Goal: Check status: Check status

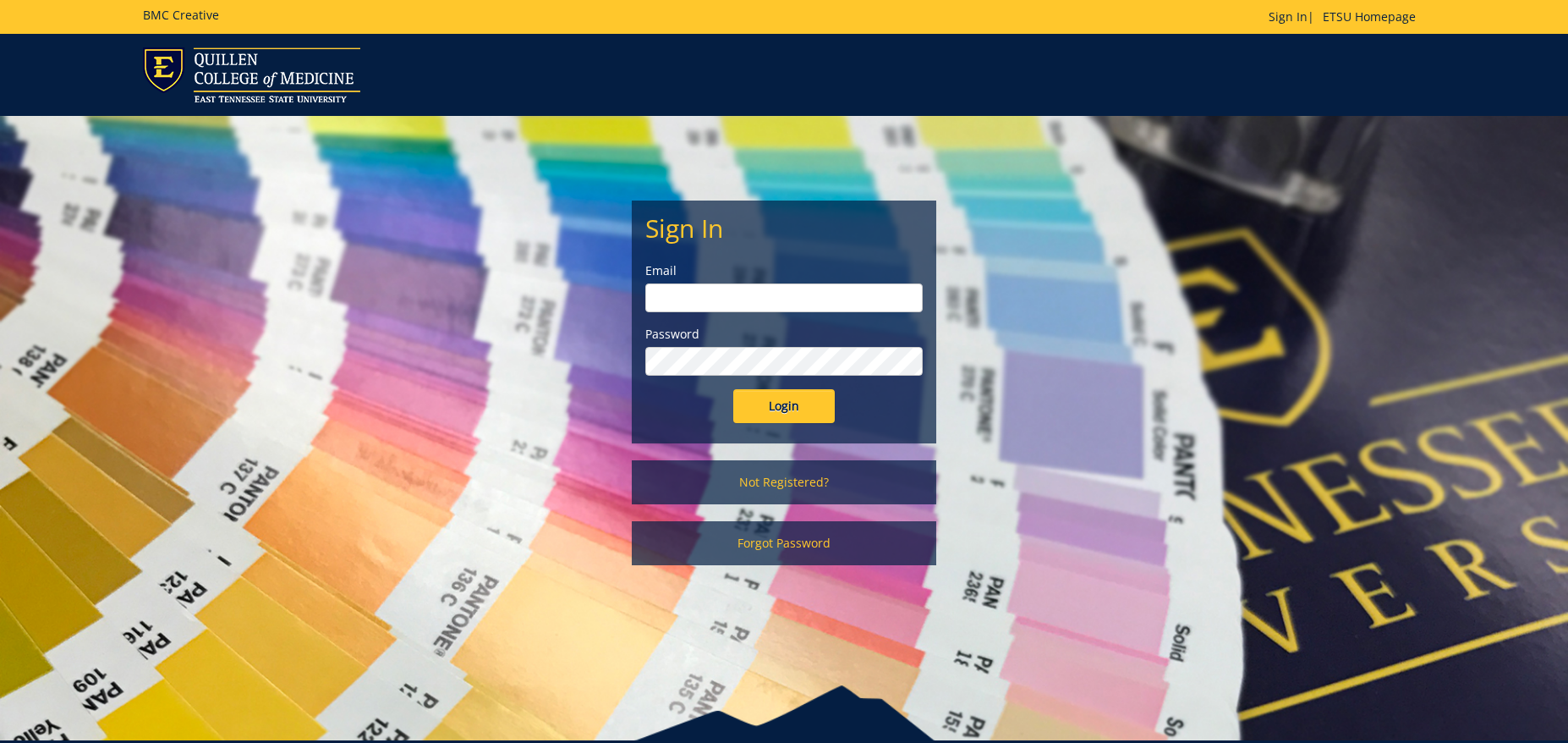
click at [821, 291] on input "email" at bounding box center [784, 297] width 278 height 29
type input "[EMAIL_ADDRESS][DOMAIN_NAME]"
click at [734, 390] on input "Login" at bounding box center [784, 406] width 102 height 34
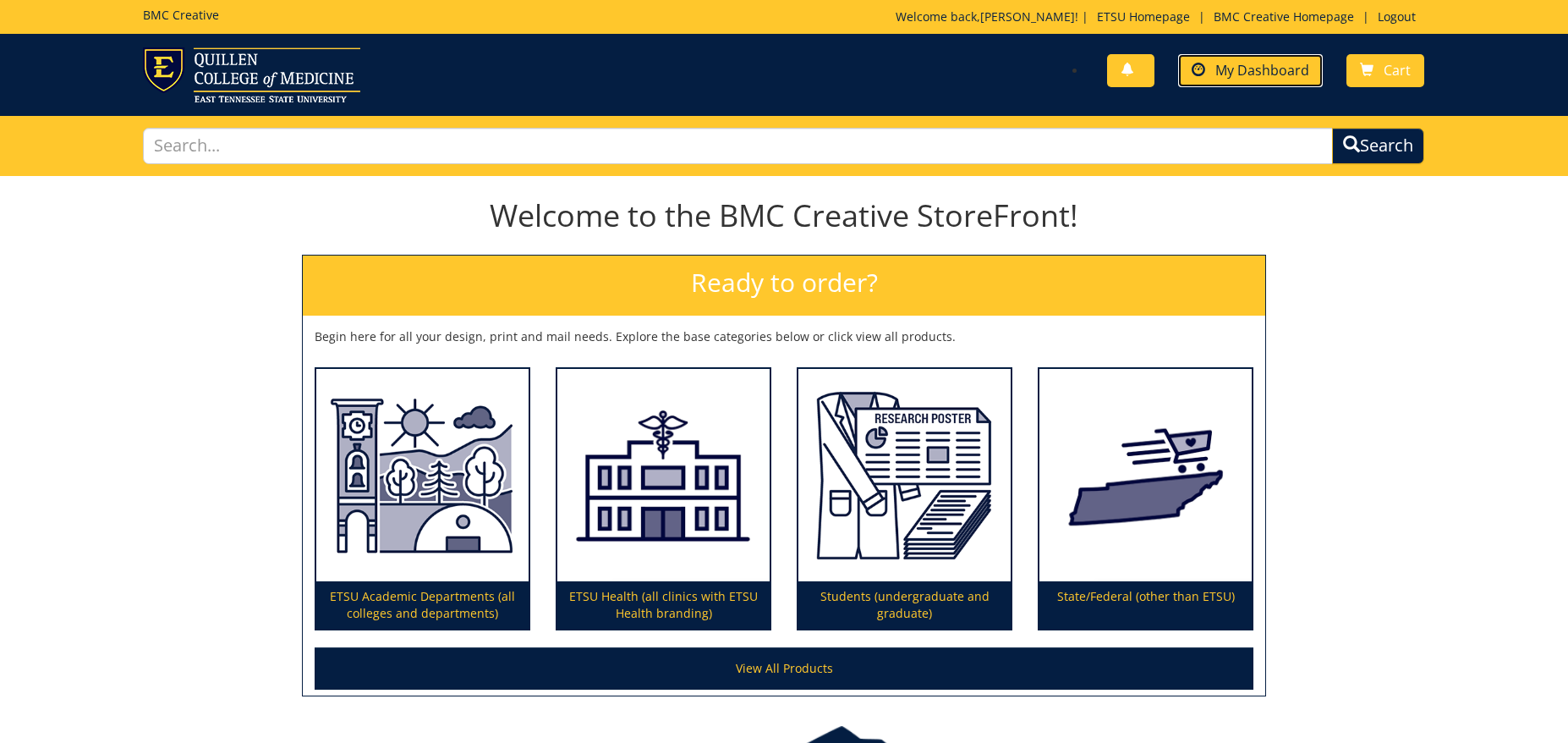
click at [1300, 77] on span "My Dashboard" at bounding box center [1262, 70] width 93 height 19
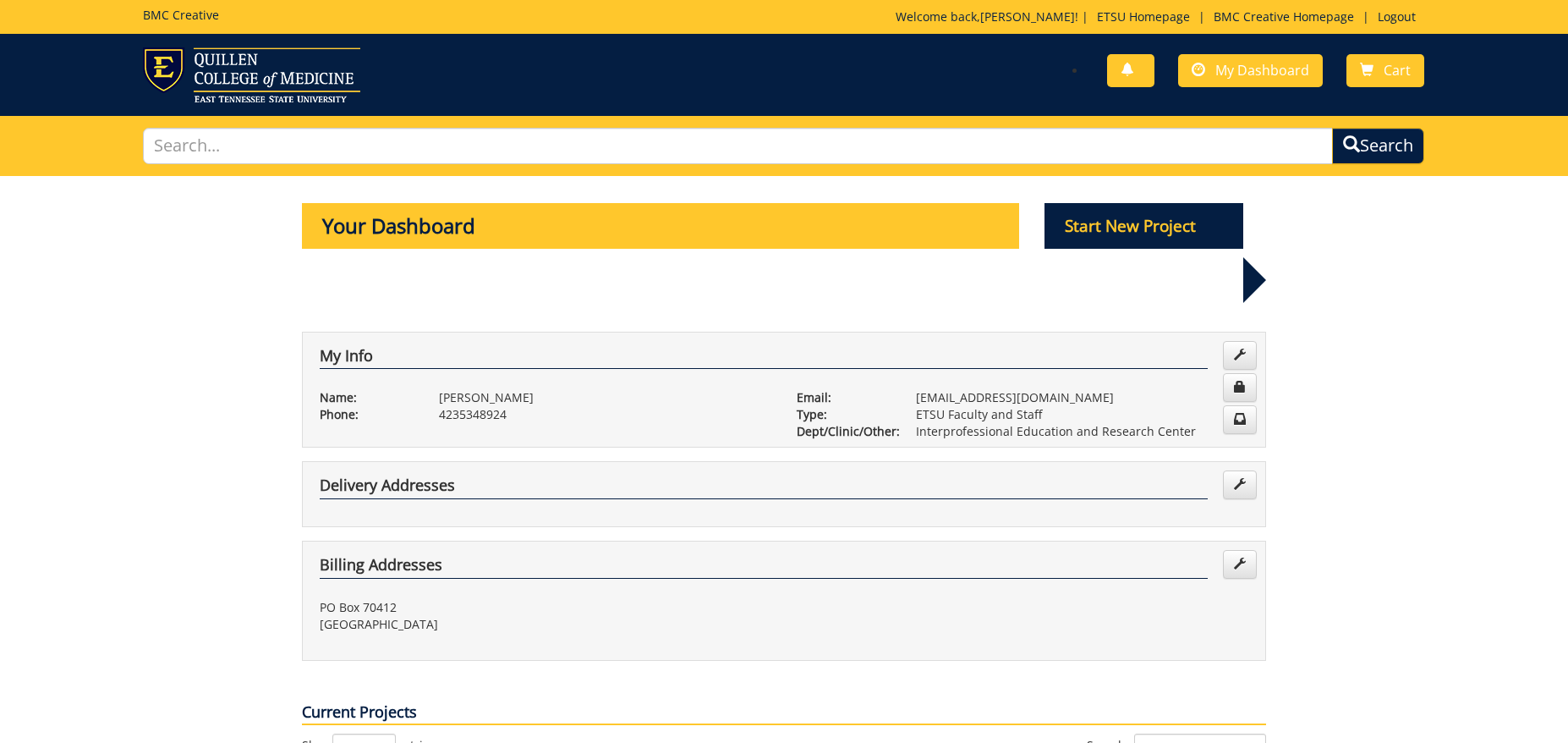
scroll to position [423, 0]
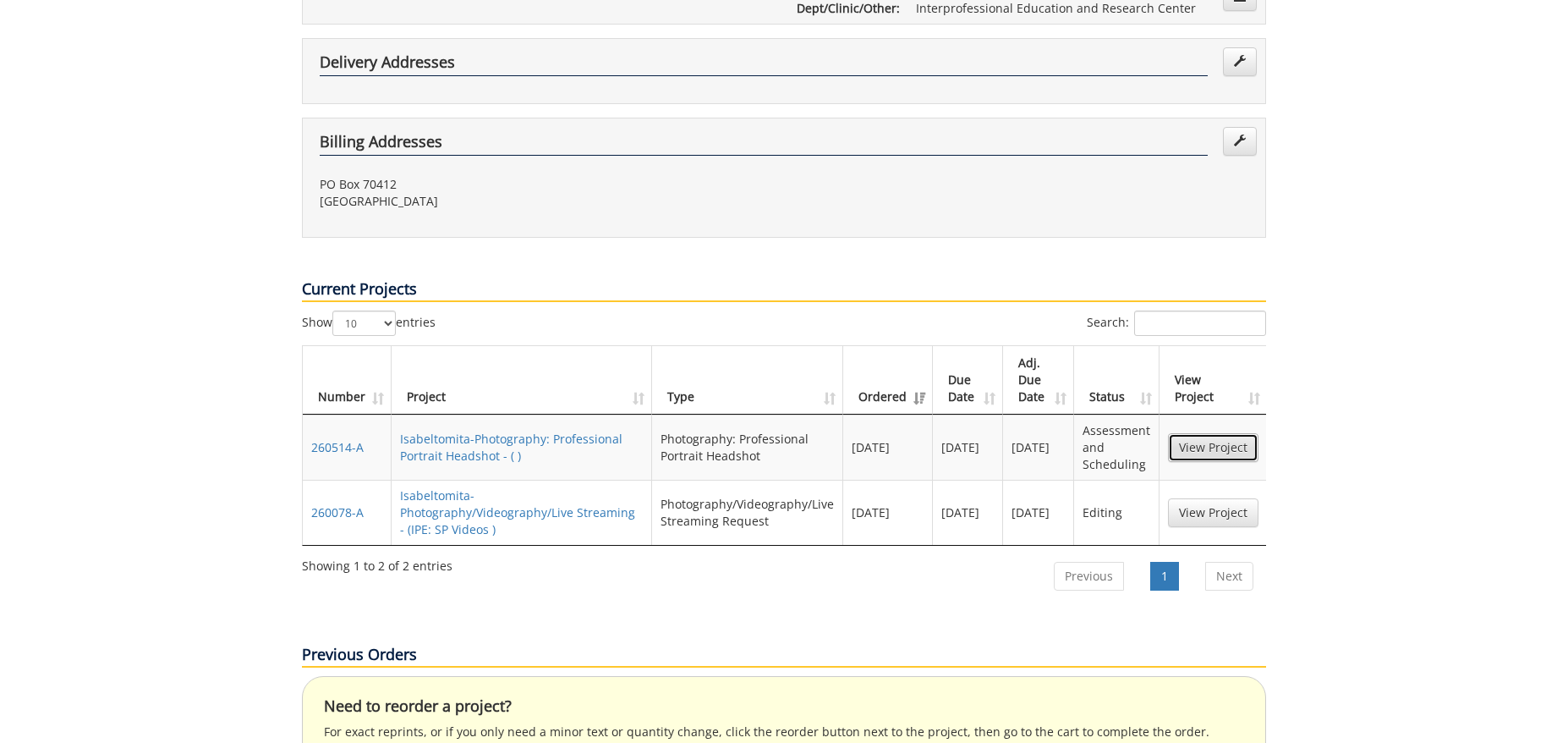
click at [1194, 433] on link "View Project" at bounding box center [1214, 447] width 91 height 29
